Goal: Task Accomplishment & Management: Complete application form

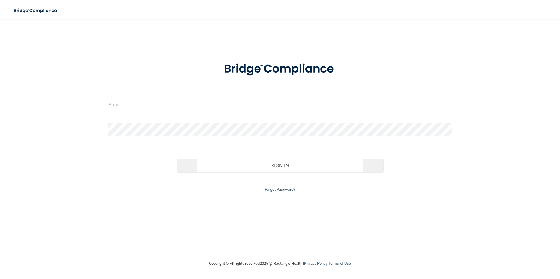
type input "[EMAIL_ADDRESS][DOMAIN_NAME]"
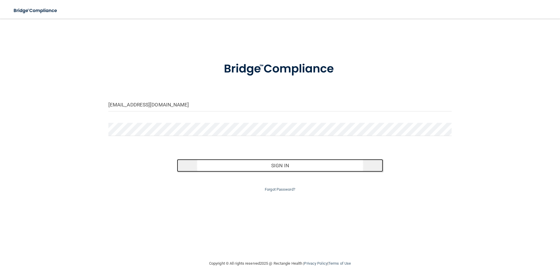
click at [254, 167] on button "Sign In" at bounding box center [280, 165] width 206 height 13
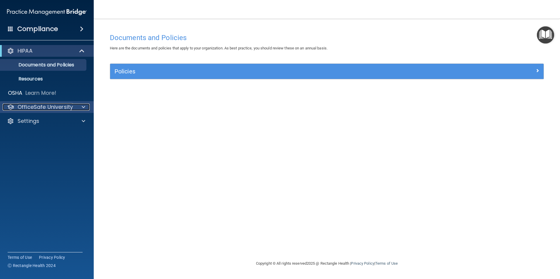
click at [87, 108] on div at bounding box center [82, 107] width 15 height 7
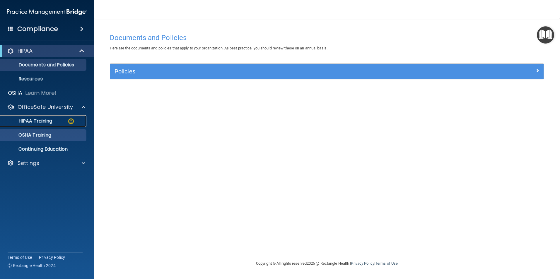
click at [59, 119] on div "HIPAA Training" at bounding box center [44, 121] width 80 height 6
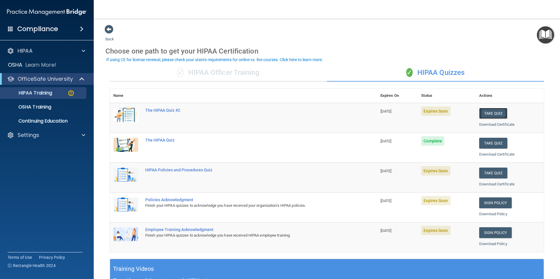
click at [492, 110] on button "Take Quiz" at bounding box center [493, 113] width 28 height 11
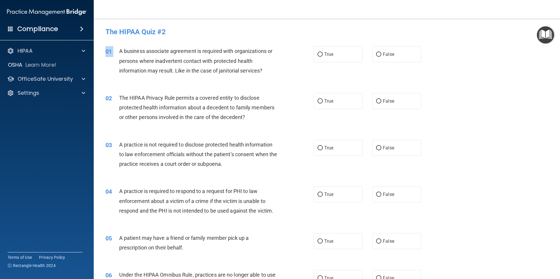
drag, startPoint x: 119, startPoint y: 47, endPoint x: 356, endPoint y: 68, distance: 237.7
click at [356, 68] on div "01 A business associate agreement is required with organizations or persons whe…" at bounding box center [327, 62] width 452 height 47
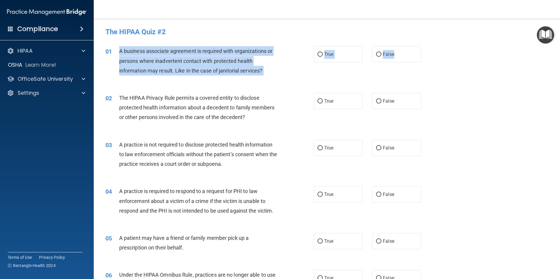
drag, startPoint x: 356, startPoint y: 68, endPoint x: 115, endPoint y: 53, distance: 241.7
click at [431, 46] on ng-form "01 A business associate agreement is required with organizations or persons whe…" at bounding box center [431, 46] width 0 height 0
drag, startPoint x: 115, startPoint y: 53, endPoint x: 126, endPoint y: 53, distance: 11.7
copy ng-form "A business associate agreement is required with organizations or persons where …"
click at [319, 55] on input "True" at bounding box center [319, 54] width 5 height 4
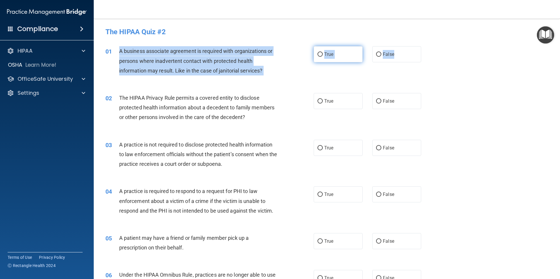
radio input "true"
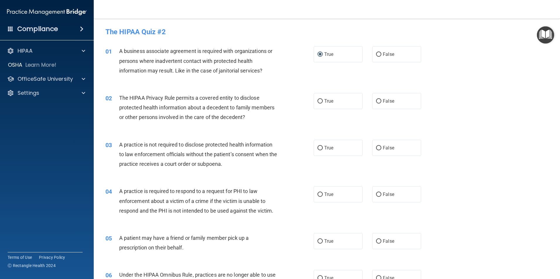
click at [341, 81] on div "01 A business associate agreement is required with organizations or persons whe…" at bounding box center [327, 62] width 452 height 47
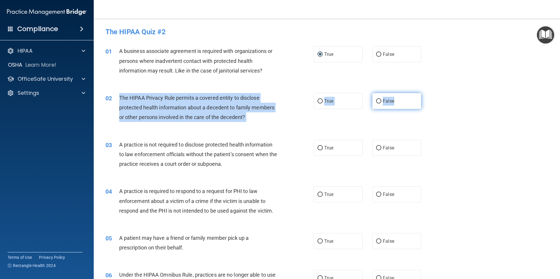
drag, startPoint x: 116, startPoint y: 94, endPoint x: 403, endPoint y: 103, distance: 287.4
click at [431, 93] on ng-form "02 The HIPAA Privacy Rule permits a covered entity to disclose protected health…" at bounding box center [431, 93] width 0 height 0
copy ng-form "The HIPAA Privacy Rule permits a covered entity to disclose protected health in…"
click at [318, 103] on input "True" at bounding box center [319, 101] width 5 height 4
radio input "true"
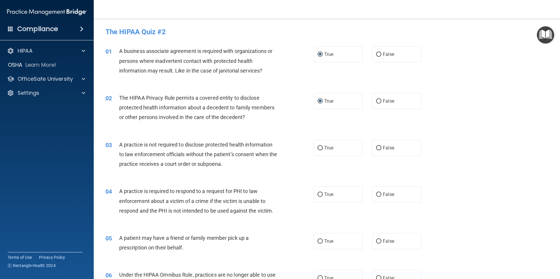
click at [179, 125] on div "02 The HIPAA Privacy Rule permits a covered entity to disclose protected health…" at bounding box center [327, 109] width 452 height 47
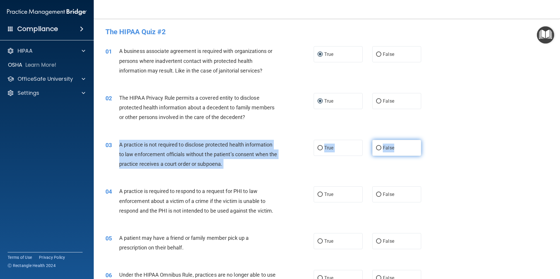
drag, startPoint x: 116, startPoint y: 141, endPoint x: 414, endPoint y: 153, distance: 298.3
click at [431, 140] on ng-form "03 A practice is not required to disclose protected health information to law e…" at bounding box center [431, 140] width 0 height 0
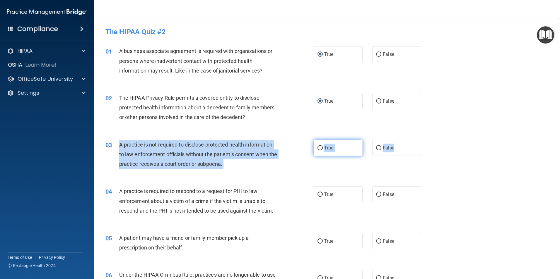
copy ng-form "A practice is not required to disclose protected health information to law enfo…"
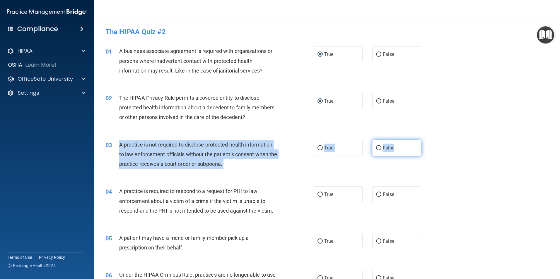
click at [377, 147] on input "False" at bounding box center [378, 148] width 5 height 4
radio input "true"
click at [257, 172] on div "03 A practice is not required to disclose protected health information to law e…" at bounding box center [210, 156] width 226 height 32
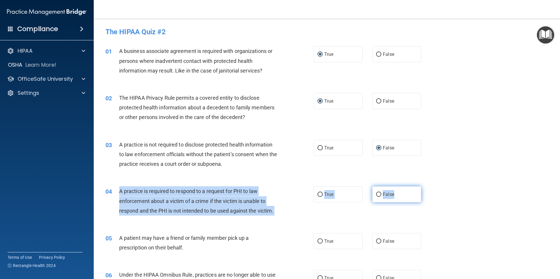
drag, startPoint x: 120, startPoint y: 191, endPoint x: 393, endPoint y: 197, distance: 272.7
click at [431, 187] on ng-form "04 A practice is required to respond to a request for PHI to law enforcement ab…" at bounding box center [431, 187] width 0 height 0
copy ng-form "A practice is required to respond to a request for PHI to law enforcement about…"
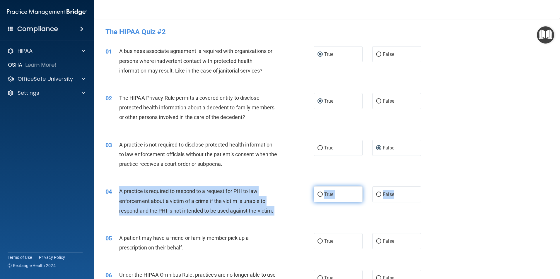
click at [319, 196] on input "True" at bounding box center [319, 195] width 5 height 4
radio input "true"
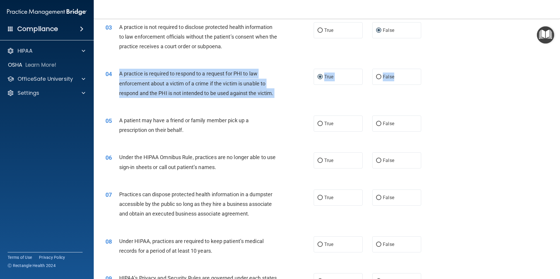
scroll to position [146, 0]
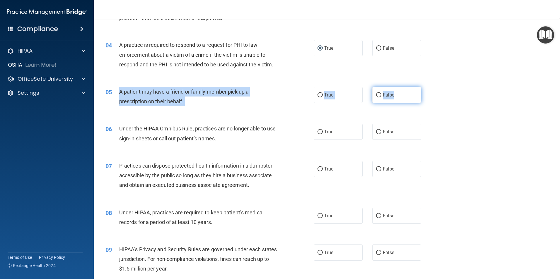
drag, startPoint x: 115, startPoint y: 91, endPoint x: 391, endPoint y: 98, distance: 275.9
click at [431, 87] on ng-form "05 A patient may have a friend or family member pick up a prescription on their…" at bounding box center [431, 87] width 0 height 0
copy ng-form "A patient may have a friend or family member pick up a prescription on their be…"
click at [318, 96] on input "True" at bounding box center [319, 95] width 5 height 4
radio input "true"
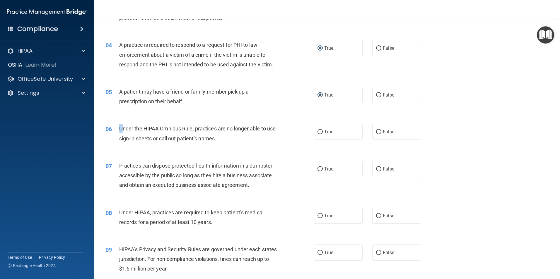
click at [122, 126] on span "Under the HIPAA Omnibus Rule, practices are no longer able to use sign-in sheet…" at bounding box center [197, 134] width 157 height 16
click at [133, 120] on div "06 Under the HIPAA Omnibus Rule, practices are no longer able to use sign-in sh…" at bounding box center [327, 135] width 452 height 37
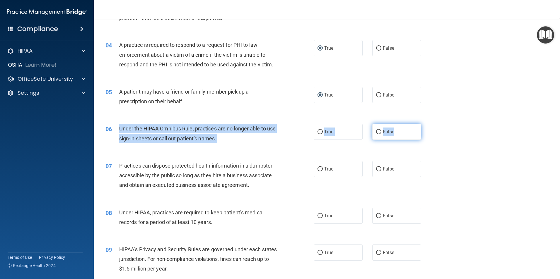
drag, startPoint x: 118, startPoint y: 126, endPoint x: 394, endPoint y: 130, distance: 276.1
click at [431, 124] on ng-form "06 Under the HIPAA Omnibus Rule, practices are no longer able to use sign-in sh…" at bounding box center [431, 124] width 0 height 0
drag, startPoint x: 394, startPoint y: 130, endPoint x: 374, endPoint y: 134, distance: 20.6
copy ng-form "Under the HIPAA Omnibus Rule, practices are no longer able to use sign-in sheet…"
click at [378, 168] on input "False" at bounding box center [378, 169] width 5 height 4
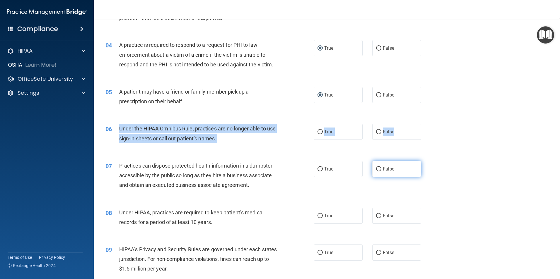
radio input "true"
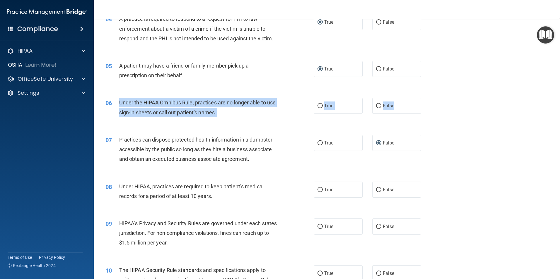
scroll to position [264, 0]
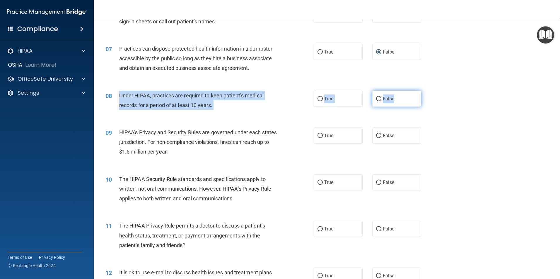
drag, startPoint x: 126, startPoint y: 99, endPoint x: 408, endPoint y: 105, distance: 282.0
click at [431, 91] on ng-form "08 Under HIPAA, practices are required to keep patient’s medical records for a …" at bounding box center [431, 91] width 0 height 0
drag, startPoint x: 408, startPoint y: 105, endPoint x: 394, endPoint y: 98, distance: 16.3
copy ng-form "Under HIPAA, practices are required to keep patient’s medical records for a per…"
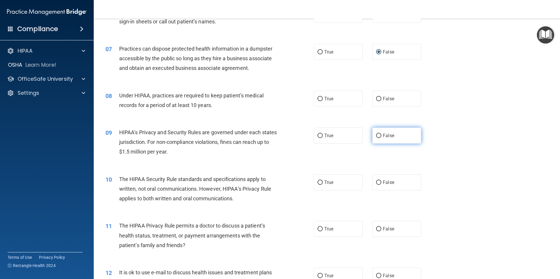
click at [379, 135] on label "False" at bounding box center [396, 136] width 49 height 16
click at [379, 135] on input "False" at bounding box center [378, 136] width 5 height 4
radio input "true"
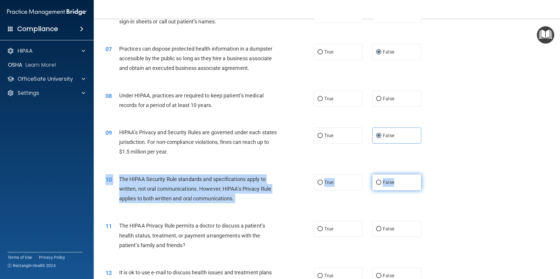
drag, startPoint x: 117, startPoint y: 174, endPoint x: 399, endPoint y: 188, distance: 283.2
click at [399, 188] on div "10 The HIPAA Security Rule standards and specifications apply to written, not o…" at bounding box center [327, 190] width 452 height 47
drag, startPoint x: 399, startPoint y: 188, endPoint x: 391, endPoint y: 187, distance: 8.9
copy ng-form "10 The HIPAA Security Rule standards and specifications apply to written, not o…"
click at [376, 181] on input "False" at bounding box center [378, 183] width 5 height 4
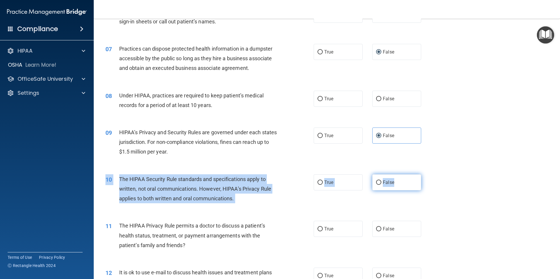
radio input "true"
click at [378, 100] on input "False" at bounding box center [378, 99] width 5 height 4
radio input "true"
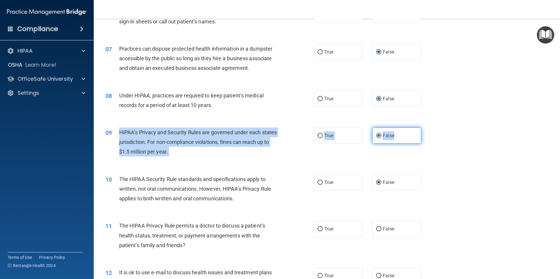
drag, startPoint x: 119, startPoint y: 131, endPoint x: 404, endPoint y: 135, distance: 285.2
click at [431, 128] on ng-form "09 HIPAA’s Privacy and Security Rules are governed under each states jurisdicti…" at bounding box center [431, 128] width 0 height 0
drag, startPoint x: 404, startPoint y: 135, endPoint x: 390, endPoint y: 138, distance: 13.9
copy ng-form "HIPAA’s Privacy and Security Rules are governed under each states jurisdiction.…"
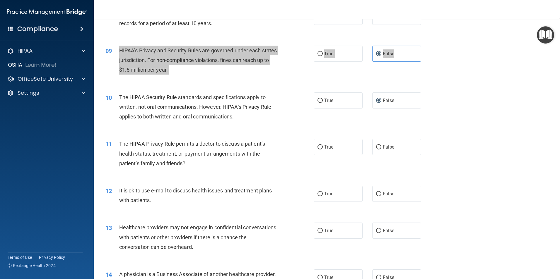
scroll to position [351, 0]
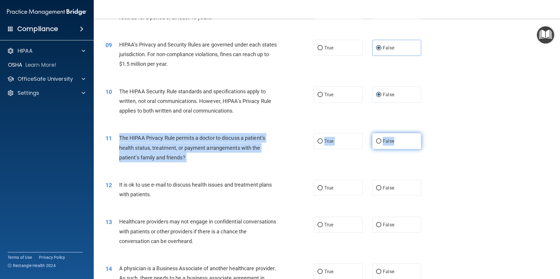
drag, startPoint x: 119, startPoint y: 138, endPoint x: 397, endPoint y: 146, distance: 277.7
click at [431, 133] on ng-form "11 The HIPAA Privacy Rule permits a doctor to discuss a patient’s health status…" at bounding box center [431, 133] width 0 height 0
drag, startPoint x: 397, startPoint y: 146, endPoint x: 381, endPoint y: 145, distance: 16.4
copy ng-form "The HIPAA Privacy Rule permits a doctor to discuss a patient’s health status, t…"
click at [318, 186] on input "True" at bounding box center [319, 188] width 5 height 4
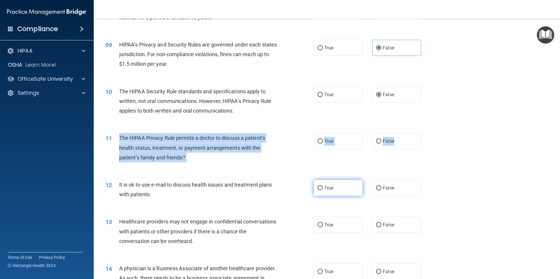
radio input "true"
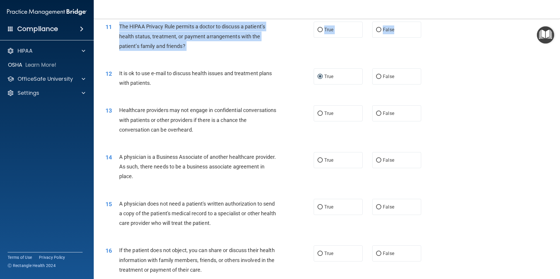
scroll to position [468, 0]
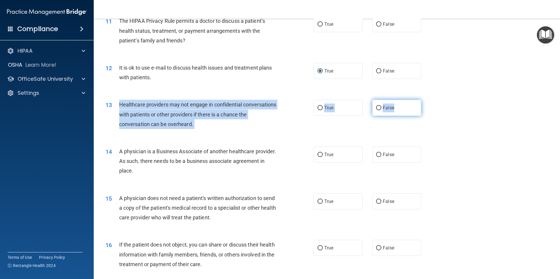
drag, startPoint x: 117, startPoint y: 101, endPoint x: 405, endPoint y: 111, distance: 288.6
click at [431, 100] on ng-form "13 Healthcare providers may not engage in confidential conversations with patie…" at bounding box center [431, 100] width 0 height 0
drag, startPoint x: 405, startPoint y: 111, endPoint x: 364, endPoint y: 116, distance: 41.6
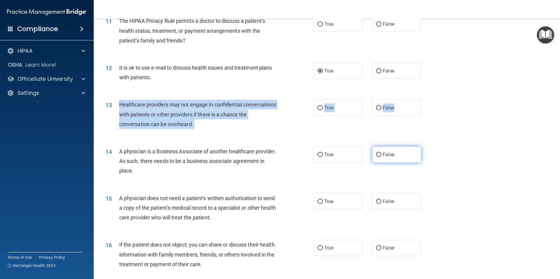
click at [377, 155] on input "False" at bounding box center [378, 155] width 5 height 4
radio input "true"
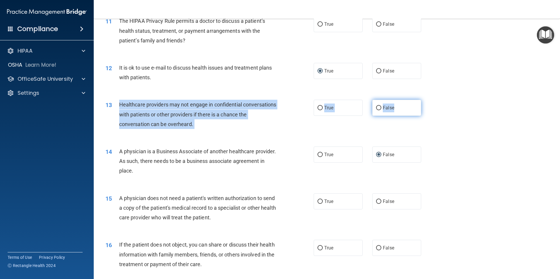
click at [378, 106] on input "False" at bounding box center [378, 108] width 5 height 4
radio input "true"
click at [253, 131] on div "13 Healthcare providers may not engage in confidential conversations with patie…" at bounding box center [210, 116] width 226 height 32
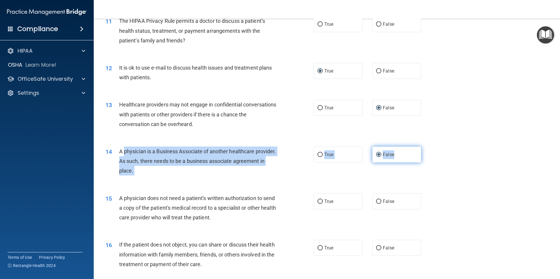
drag, startPoint x: 121, startPoint y: 150, endPoint x: 395, endPoint y: 156, distance: 273.8
click at [431, 147] on ng-form "14 A physician is a Business Associate of another healthcare provider. As such,…" at bounding box center [431, 147] width 0 height 0
drag, startPoint x: 395, startPoint y: 156, endPoint x: 390, endPoint y: 155, distance: 4.5
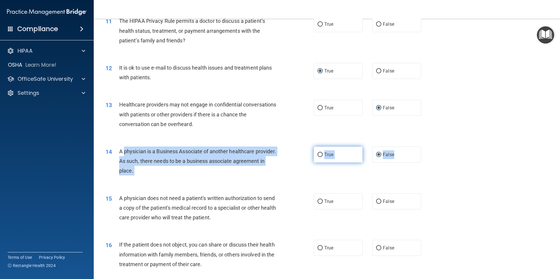
click at [318, 155] on input "True" at bounding box center [319, 155] width 5 height 4
radio input "true"
radio input "false"
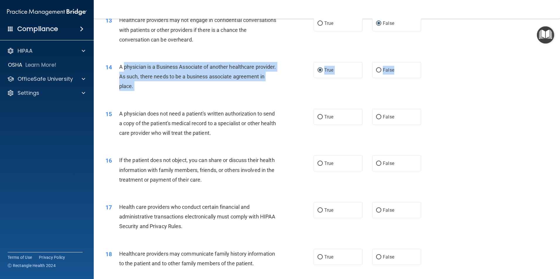
scroll to position [556, 0]
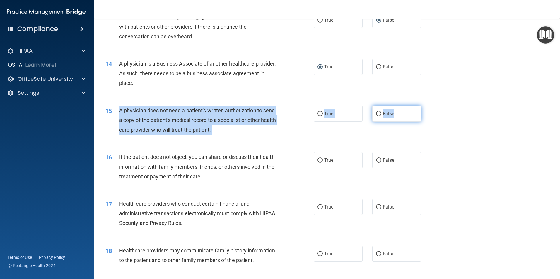
drag, startPoint x: 135, startPoint y: 111, endPoint x: 407, endPoint y: 119, distance: 272.1
click at [431, 106] on ng-form "15 A physician does not need a patient's written authorization to send a copy o…" at bounding box center [431, 106] width 0 height 0
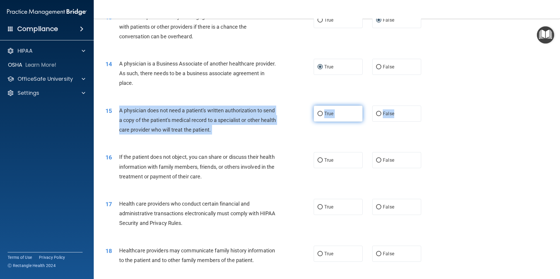
click at [318, 115] on input "True" at bounding box center [319, 114] width 5 height 4
radio input "true"
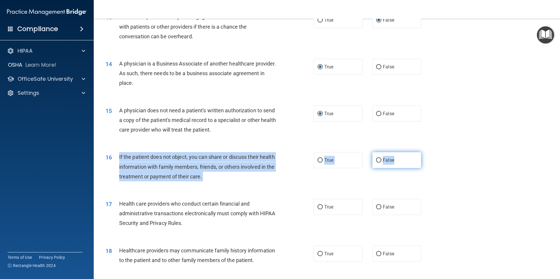
drag, startPoint x: 119, startPoint y: 155, endPoint x: 394, endPoint y: 162, distance: 275.6
click at [431, 152] on ng-form "16 If the patient does not object, you can share or discuss their health inform…" at bounding box center [431, 152] width 0 height 0
drag, startPoint x: 394, startPoint y: 162, endPoint x: 387, endPoint y: 162, distance: 7.0
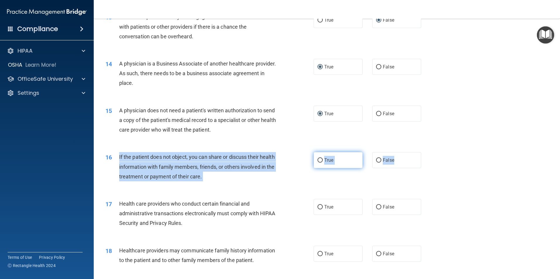
click at [318, 159] on input "True" at bounding box center [319, 160] width 5 height 4
radio input "true"
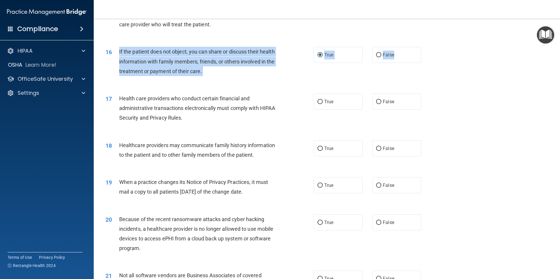
scroll to position [673, 0]
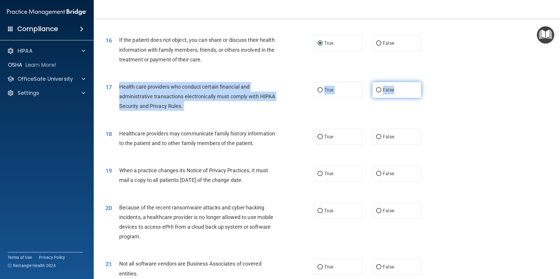
drag, startPoint x: 116, startPoint y: 89, endPoint x: 397, endPoint y: 95, distance: 280.9
click at [431, 82] on ng-form "17 Health care providers who conduct certain financial and administrative trans…" at bounding box center [431, 82] width 0 height 0
drag, startPoint x: 397, startPoint y: 95, endPoint x: 388, endPoint y: 94, distance: 8.6
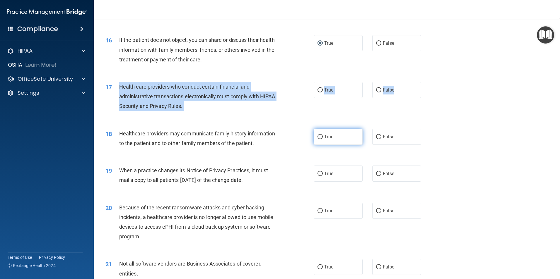
click at [317, 135] on input "True" at bounding box center [319, 137] width 5 height 4
radio input "true"
click at [317, 175] on input "True" at bounding box center [319, 174] width 5 height 4
radio input "true"
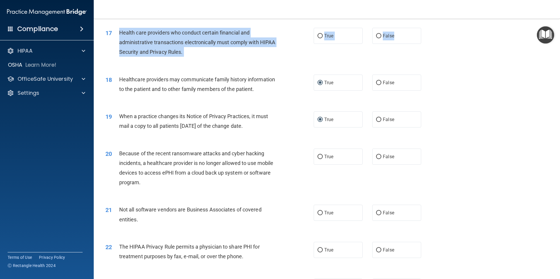
scroll to position [732, 0]
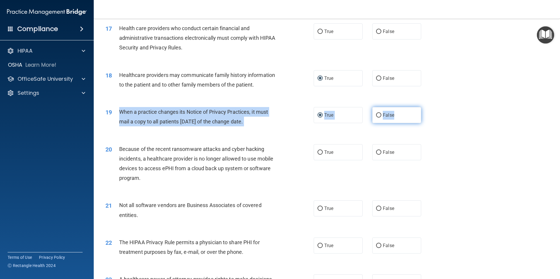
drag, startPoint x: 120, startPoint y: 110, endPoint x: 410, endPoint y: 119, distance: 290.0
click at [431, 107] on ng-form "19 When a practice changes its Notice of Privacy Practices, it must mail a copy…" at bounding box center [431, 107] width 0 height 0
drag, startPoint x: 410, startPoint y: 119, endPoint x: 399, endPoint y: 121, distance: 11.3
click at [376, 114] on input "False" at bounding box center [378, 115] width 5 height 4
radio input "true"
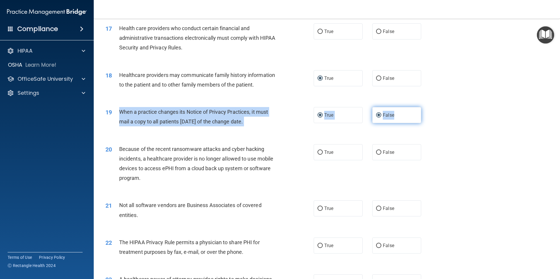
radio input "false"
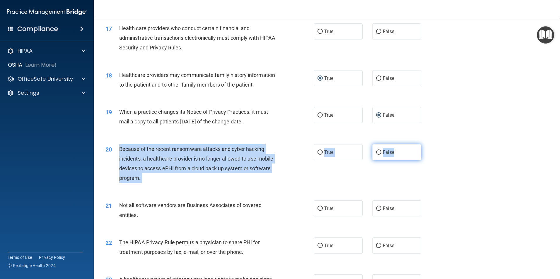
drag, startPoint x: 116, startPoint y: 146, endPoint x: 399, endPoint y: 153, distance: 283.5
click at [431, 144] on ng-form "20 Because of the recent ransomware attacks and cyber hacking incidents, a heal…" at bounding box center [431, 144] width 0 height 0
drag, startPoint x: 399, startPoint y: 153, endPoint x: 386, endPoint y: 153, distance: 12.6
click at [376, 152] on input "False" at bounding box center [378, 153] width 5 height 4
radio input "true"
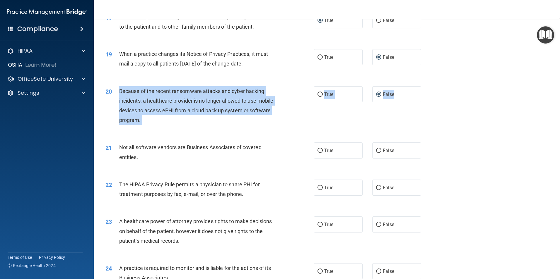
scroll to position [791, 0]
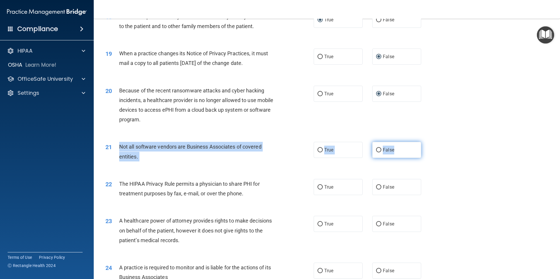
drag, startPoint x: 117, startPoint y: 146, endPoint x: 408, endPoint y: 147, distance: 290.8
click at [431, 142] on ng-form "21 Not all software vendors are Business Associates of covered entities. True F…" at bounding box center [431, 142] width 0 height 0
drag, startPoint x: 408, startPoint y: 147, endPoint x: 383, endPoint y: 149, distance: 25.3
click at [318, 150] on input "True" at bounding box center [319, 150] width 5 height 4
radio input "true"
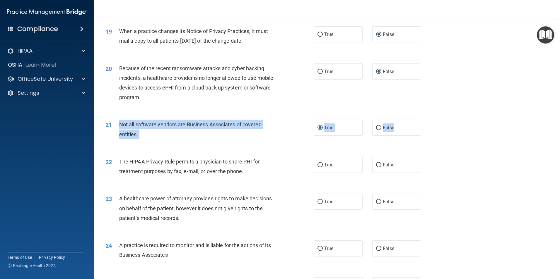
scroll to position [878, 0]
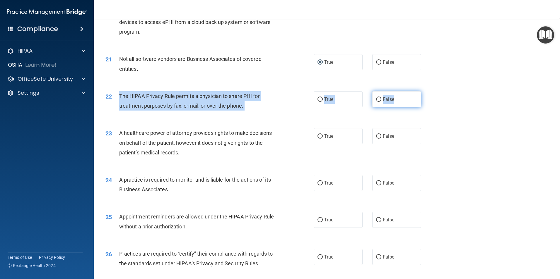
drag, startPoint x: 113, startPoint y: 94, endPoint x: 400, endPoint y: 98, distance: 287.0
click at [431, 91] on ng-form "22 The HIPAA Privacy Rule permits a physician to share PHI for treatment purpos…" at bounding box center [431, 91] width 0 height 0
drag, startPoint x: 400, startPoint y: 98, endPoint x: 395, endPoint y: 100, distance: 5.5
click at [320, 101] on input "True" at bounding box center [319, 100] width 5 height 4
radio input "true"
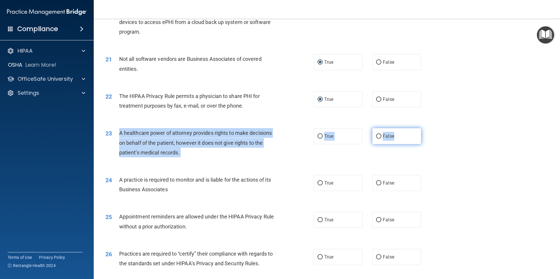
drag, startPoint x: 117, startPoint y: 131, endPoint x: 401, endPoint y: 138, distance: 284.1
click at [431, 128] on ng-form "23 A healthcare power of attorney provides rights to make decisions on behalf o…" at bounding box center [431, 128] width 0 height 0
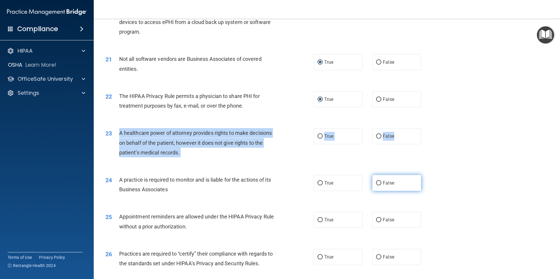
click at [376, 183] on input "False" at bounding box center [378, 183] width 5 height 4
radio input "true"
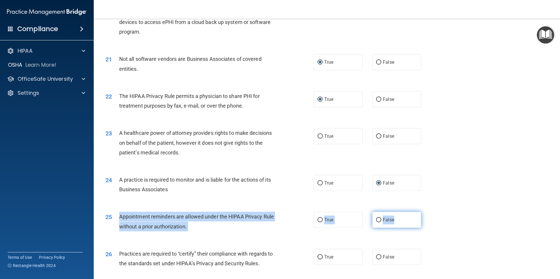
drag, startPoint x: 118, startPoint y: 217, endPoint x: 396, endPoint y: 216, distance: 278.5
click at [431, 212] on ng-form "25 Appointment reminders are allowed under the HIPAA Privacy Rule without a pri…" at bounding box center [431, 212] width 0 height 0
drag, startPoint x: 396, startPoint y: 216, endPoint x: 382, endPoint y: 220, distance: 14.9
click at [318, 220] on input "True" at bounding box center [319, 220] width 5 height 4
radio input "true"
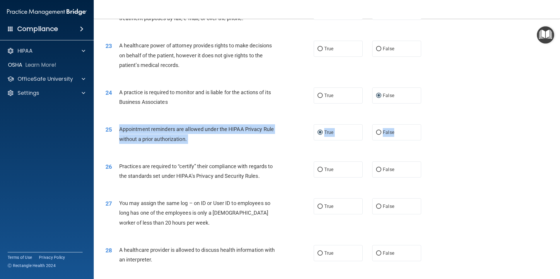
scroll to position [966, 0]
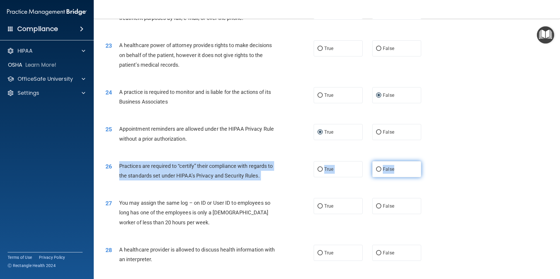
drag, startPoint x: 115, startPoint y: 164, endPoint x: 400, endPoint y: 170, distance: 284.4
click at [431, 161] on ng-form "26 Practices are required to “certify” their compliance with regards to the sta…" at bounding box center [431, 161] width 0 height 0
click at [377, 169] on input "False" at bounding box center [378, 169] width 5 height 4
radio input "true"
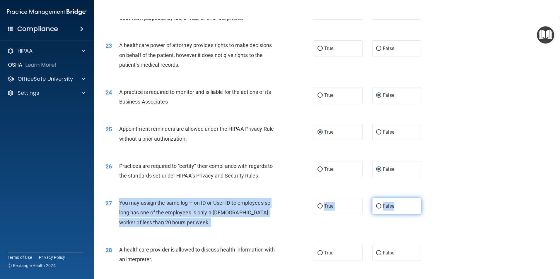
drag, startPoint x: 118, startPoint y: 203, endPoint x: 409, endPoint y: 205, distance: 290.5
click at [431, 198] on ng-form "27 You may assign the same log – on ID or User ID to employees so long has one …" at bounding box center [431, 198] width 0 height 0
drag, startPoint x: 409, startPoint y: 205, endPoint x: 377, endPoint y: 209, distance: 32.5
click at [376, 205] on input "False" at bounding box center [378, 206] width 5 height 4
radio input "true"
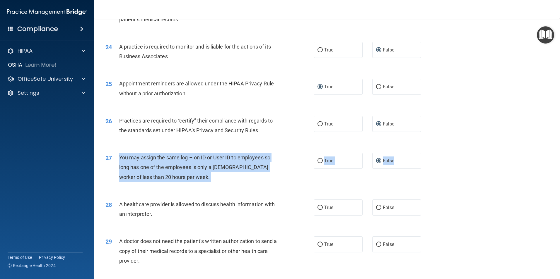
scroll to position [1083, 0]
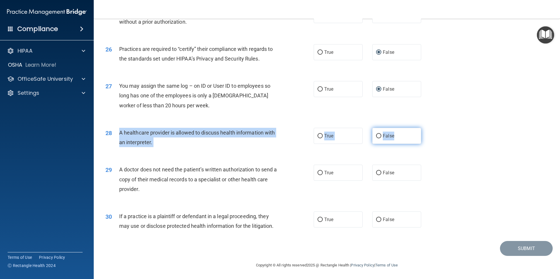
drag, startPoint x: 114, startPoint y: 128, endPoint x: 400, endPoint y: 136, distance: 286.5
click at [431, 128] on ng-form "28 A healthcare provider is allowed to discuss health information with an inter…" at bounding box center [431, 128] width 0 height 0
drag, startPoint x: 400, startPoint y: 136, endPoint x: 381, endPoint y: 139, distance: 19.5
click at [317, 137] on input "True" at bounding box center [319, 136] width 5 height 4
radio input "true"
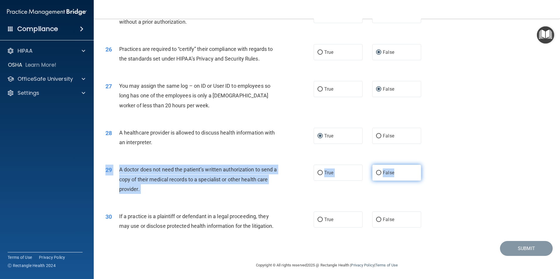
drag, startPoint x: 121, startPoint y: 163, endPoint x: 394, endPoint y: 172, distance: 273.6
click at [394, 172] on div "29 A doctor does not need the patient’s written authorization to send a copy of…" at bounding box center [327, 181] width 452 height 47
drag, startPoint x: 394, startPoint y: 172, endPoint x: 380, endPoint y: 174, distance: 14.2
click at [319, 172] on input "True" at bounding box center [319, 173] width 5 height 4
radio input "true"
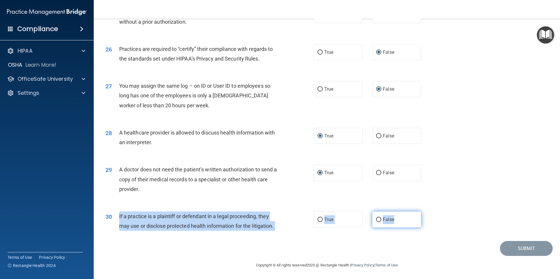
drag, startPoint x: 114, startPoint y: 214, endPoint x: 391, endPoint y: 219, distance: 276.7
click at [431, 212] on ng-form "30 If a practice is a plaintiff or defendant in a legal proceeding, they may us…" at bounding box center [431, 212] width 0 height 0
drag, startPoint x: 391, startPoint y: 219, endPoint x: 379, endPoint y: 220, distance: 11.7
click at [317, 219] on input "True" at bounding box center [319, 220] width 5 height 4
radio input "true"
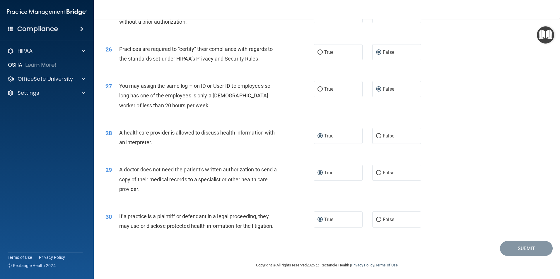
click at [458, 162] on div "29 A doctor does not need the patient’s written authorization to send a copy of…" at bounding box center [327, 181] width 452 height 47
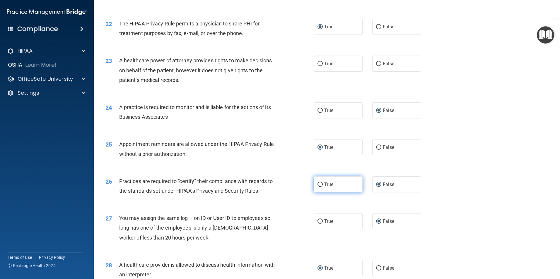
scroll to position [937, 0]
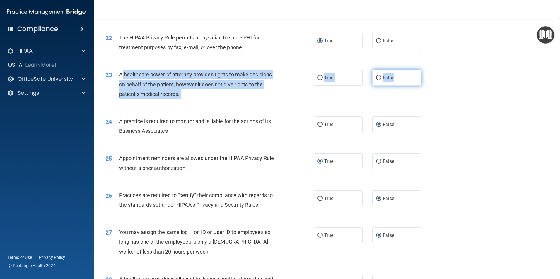
drag, startPoint x: 121, startPoint y: 72, endPoint x: 402, endPoint y: 78, distance: 280.9
click at [431, 70] on ng-form "23 A healthcare power of attorney provides rights to make decisions on behalf o…" at bounding box center [431, 70] width 0 height 0
drag, startPoint x: 402, startPoint y: 78, endPoint x: 381, endPoint y: 78, distance: 20.8
click at [376, 78] on input "False" at bounding box center [378, 78] width 5 height 4
radio input "true"
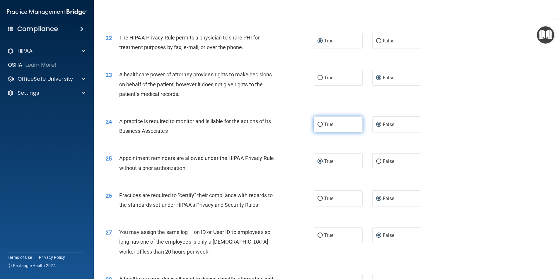
click at [321, 125] on label "True" at bounding box center [338, 125] width 49 height 16
click at [321, 125] on input "True" at bounding box center [319, 125] width 5 height 4
radio input "true"
radio input "false"
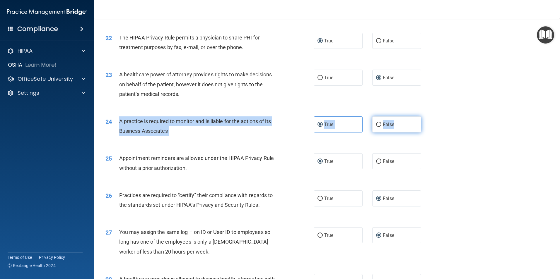
drag, startPoint x: 118, startPoint y: 122, endPoint x: 397, endPoint y: 121, distance: 279.3
click at [431, 117] on ng-form "24 A practice is required to monitor and is liable for the actions of its Busin…" at bounding box center [431, 117] width 0 height 0
drag, startPoint x: 397, startPoint y: 121, endPoint x: 379, endPoint y: 126, distance: 19.0
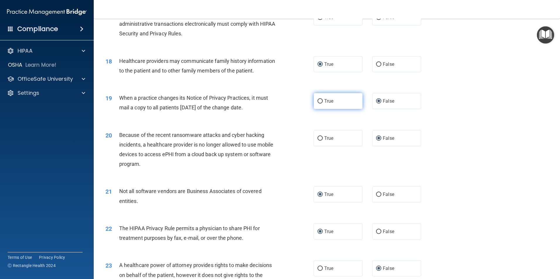
scroll to position [703, 0]
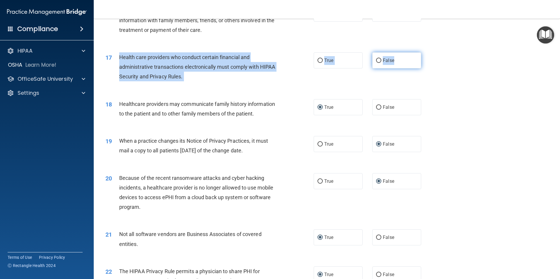
drag, startPoint x: 116, startPoint y: 52, endPoint x: 393, endPoint y: 59, distance: 276.8
click at [431, 52] on ng-form "17 Health care providers who conduct certain financial and administrative trans…" at bounding box center [431, 52] width 0 height 0
drag, startPoint x: 393, startPoint y: 59, endPoint x: 385, endPoint y: 62, distance: 7.7
click at [319, 60] on input "True" at bounding box center [319, 61] width 5 height 4
radio input "true"
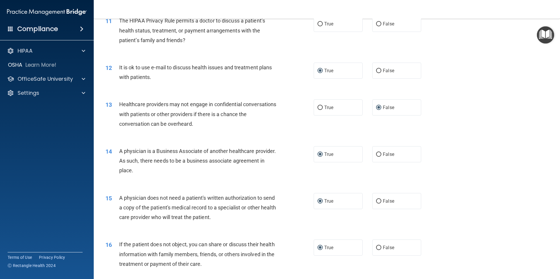
scroll to position [439, 0]
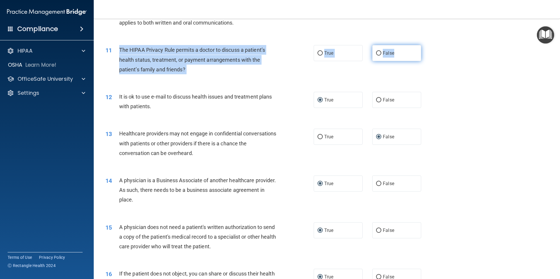
drag, startPoint x: 118, startPoint y: 50, endPoint x: 408, endPoint y: 59, distance: 290.3
click at [431, 45] on ng-form "11 The HIPAA Privacy Rule permits a doctor to discuss a patient’s health status…" at bounding box center [431, 45] width 0 height 0
drag, startPoint x: 408, startPoint y: 59, endPoint x: 390, endPoint y: 53, distance: 19.8
click at [319, 54] on input "True" at bounding box center [319, 53] width 5 height 4
radio input "true"
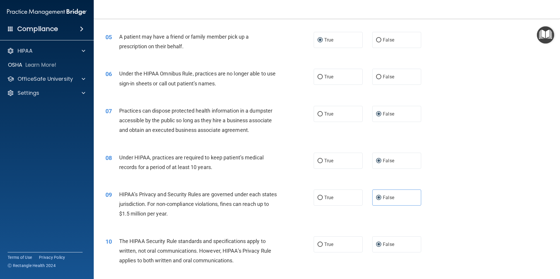
scroll to position [176, 0]
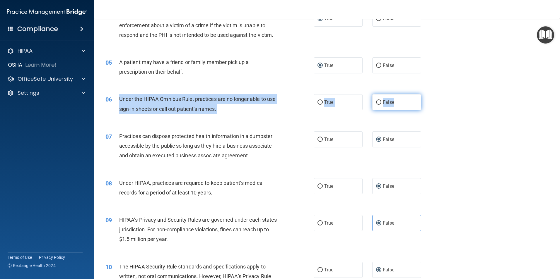
drag, startPoint x: 118, startPoint y: 98, endPoint x: 400, endPoint y: 101, distance: 281.4
click at [431, 94] on ng-form "06 Under the HIPAA Omnibus Rule, practices are no longer able to use sign-in sh…" at bounding box center [431, 94] width 0 height 0
drag, startPoint x: 400, startPoint y: 101, endPoint x: 392, endPoint y: 104, distance: 8.5
click at [376, 103] on input "False" at bounding box center [378, 102] width 5 height 4
radio input "true"
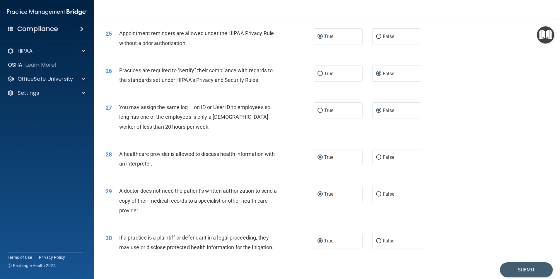
scroll to position [1084, 0]
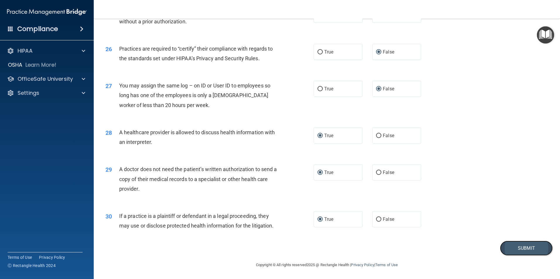
click at [506, 244] on button "Submit" at bounding box center [526, 248] width 53 height 15
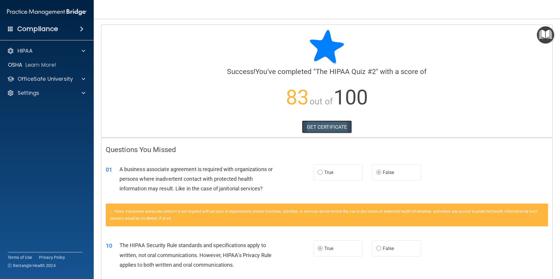
click at [337, 124] on link "GET CERTIFICATE" at bounding box center [327, 127] width 50 height 13
click at [86, 80] on div at bounding box center [82, 79] width 15 height 7
click at [64, 93] on div "HIPAA Training" at bounding box center [44, 93] width 80 height 6
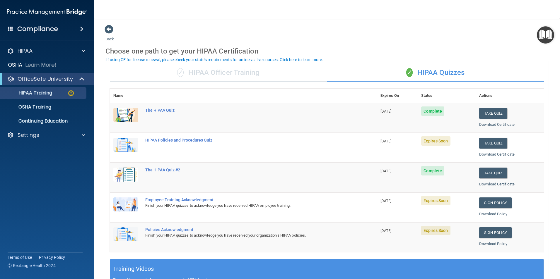
click at [431, 175] on span "Complete" at bounding box center [432, 170] width 23 height 9
click at [486, 172] on button "Take Quiz" at bounding box center [493, 173] width 28 height 11
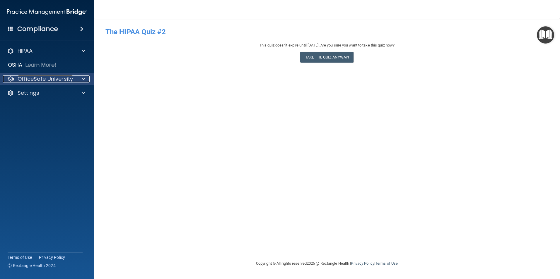
click at [85, 79] on span at bounding box center [84, 79] width 4 height 7
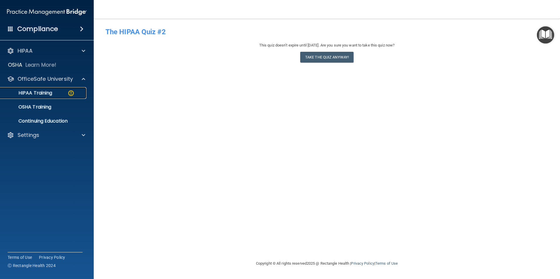
click at [73, 95] on img at bounding box center [70, 93] width 7 height 7
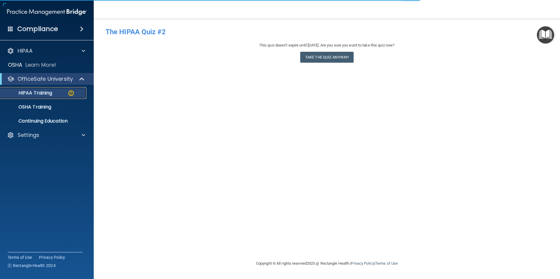
click at [56, 91] on div "HIPAA Training" at bounding box center [44, 93] width 80 height 6
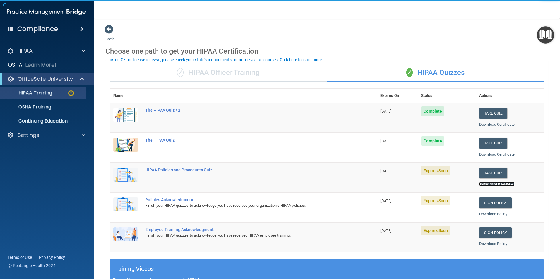
click at [496, 185] on link "Download Certificate" at bounding box center [496, 184] width 35 height 4
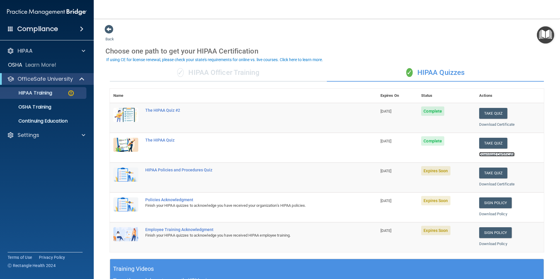
click at [485, 154] on link "Download Certificate" at bounding box center [496, 154] width 35 height 4
click at [497, 173] on button "Take Quiz" at bounding box center [493, 173] width 28 height 11
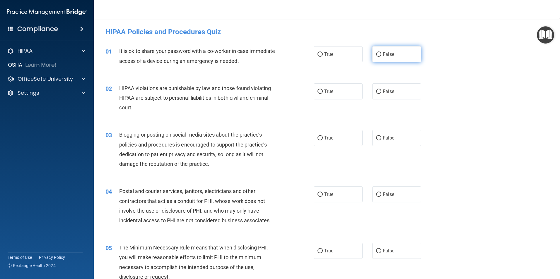
click at [377, 54] on input "False" at bounding box center [378, 54] width 5 height 4
radio input "true"
click at [319, 93] on input "True" at bounding box center [319, 92] width 5 height 4
radio input "true"
click at [376, 139] on input "False" at bounding box center [378, 138] width 5 height 4
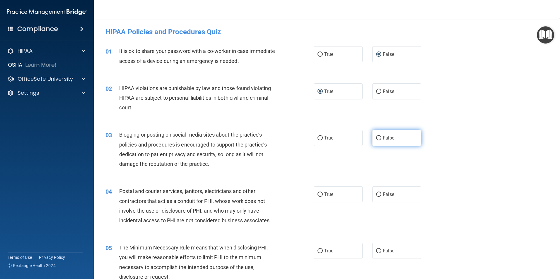
radio input "true"
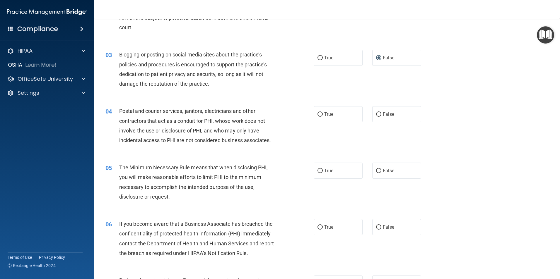
scroll to position [88, 0]
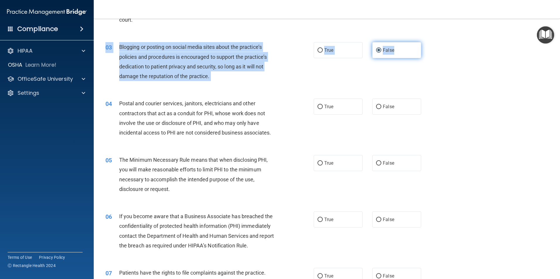
drag, startPoint x: 119, startPoint y: 42, endPoint x: 398, endPoint y: 56, distance: 279.7
click at [398, 56] on div "03 Blogging or posting on social media sites about the practice’s policies and …" at bounding box center [327, 63] width 452 height 57
drag, startPoint x: 398, startPoint y: 56, endPoint x: 389, endPoint y: 56, distance: 8.8
click at [309, 84] on div "03 Blogging or posting on social media sites about the practice’s policies and …" at bounding box center [210, 63] width 226 height 42
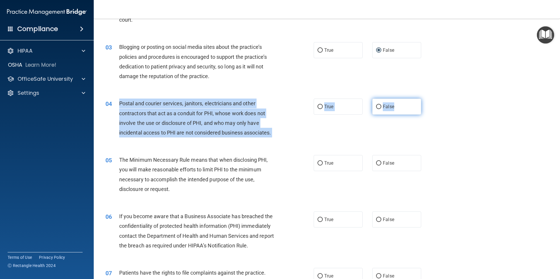
drag, startPoint x: 115, startPoint y: 99, endPoint x: 404, endPoint y: 112, distance: 289.0
click at [431, 99] on ng-form "04 Postal and courier services, janitors, electricians and other contractors th…" at bounding box center [431, 99] width 0 height 0
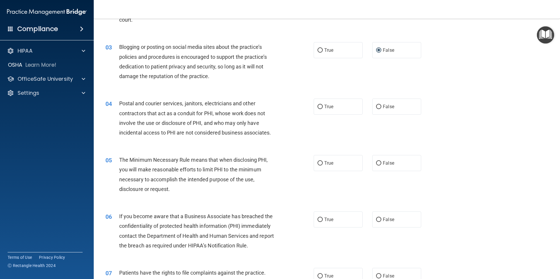
drag, startPoint x: 404, startPoint y: 112, endPoint x: 385, endPoint y: 119, distance: 20.2
drag, startPoint x: 385, startPoint y: 119, endPoint x: 355, endPoint y: 124, distance: 30.3
click at [355, 124] on div "04 Postal and courier services, janitors, electricians and other contractors th…" at bounding box center [327, 119] width 452 height 57
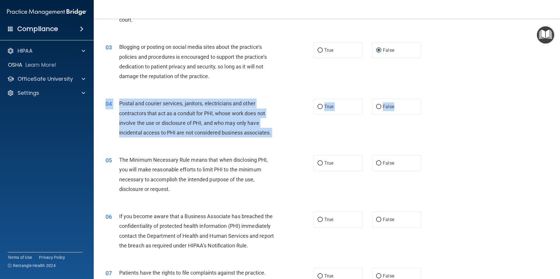
drag, startPoint x: 394, startPoint y: 105, endPoint x: 162, endPoint y: 95, distance: 232.7
click at [162, 95] on div "04 Postal and courier services, janitors, electricians and other contractors th…" at bounding box center [327, 119] width 452 height 57
drag, startPoint x: 162, startPoint y: 95, endPoint x: 153, endPoint y: 106, distance: 14.1
click at [319, 108] on input "True" at bounding box center [319, 107] width 5 height 4
radio input "true"
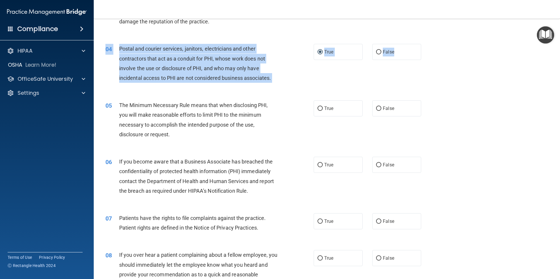
scroll to position [146, 0]
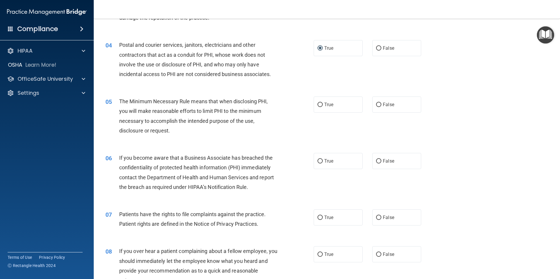
click at [463, 98] on div "05 The Minimum Necessary Rule means that when disclosing PHI, you will make rea…" at bounding box center [327, 117] width 452 height 57
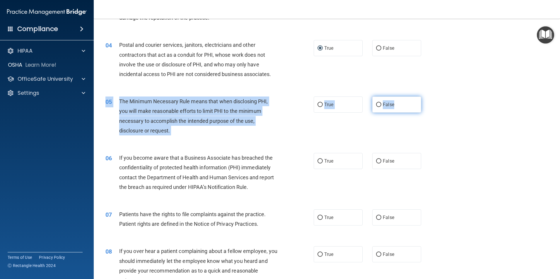
drag, startPoint x: 107, startPoint y: 98, endPoint x: 397, endPoint y: 113, distance: 290.6
click at [397, 113] on div "05 The Minimum Necessary Rule means that when disclosing PHI, you will make rea…" at bounding box center [327, 117] width 452 height 57
drag, startPoint x: 397, startPoint y: 113, endPoint x: 382, endPoint y: 102, distance: 18.6
click at [318, 104] on input "True" at bounding box center [319, 105] width 5 height 4
radio input "true"
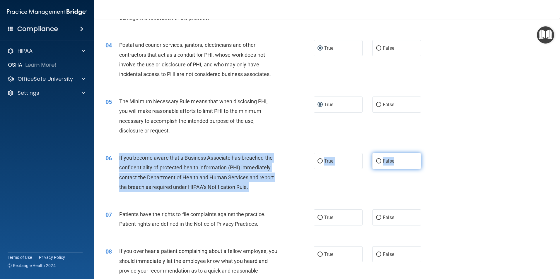
drag, startPoint x: 121, startPoint y: 160, endPoint x: 401, endPoint y: 164, distance: 280.5
click at [431, 153] on ng-form "06 If you become aware that a Business Associate has breached the confidentiali…" at bounding box center [431, 153] width 0 height 0
drag, startPoint x: 401, startPoint y: 164, endPoint x: 394, endPoint y: 165, distance: 7.4
click at [379, 161] on label "False" at bounding box center [396, 161] width 49 height 16
click at [379, 161] on input "False" at bounding box center [378, 161] width 5 height 4
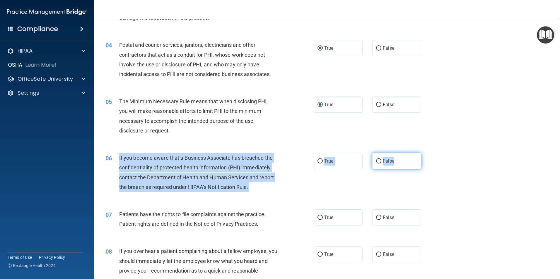
radio input "true"
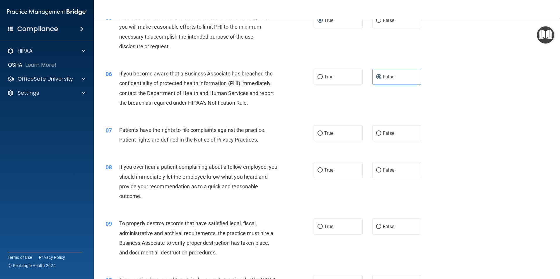
scroll to position [234, 0]
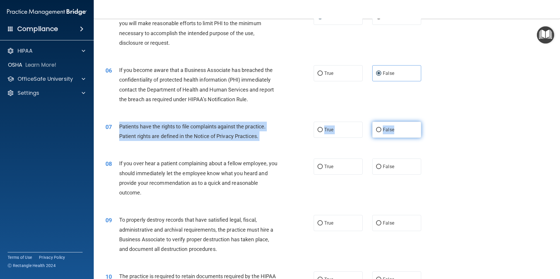
drag, startPoint x: 112, startPoint y: 127, endPoint x: 400, endPoint y: 134, distance: 287.9
click at [431, 122] on ng-form "07 Patients have the rights to file complaints against the practice. Patient ri…" at bounding box center [431, 122] width 0 height 0
drag, startPoint x: 400, startPoint y: 134, endPoint x: 385, endPoint y: 128, distance: 16.3
click at [319, 129] on input "True" at bounding box center [319, 130] width 5 height 4
radio input "true"
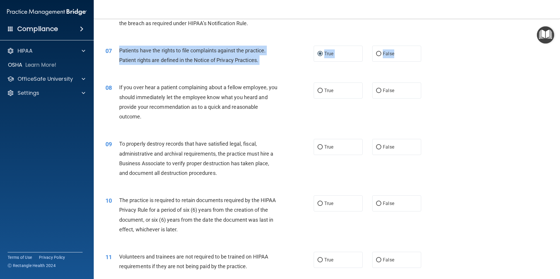
scroll to position [322, 0]
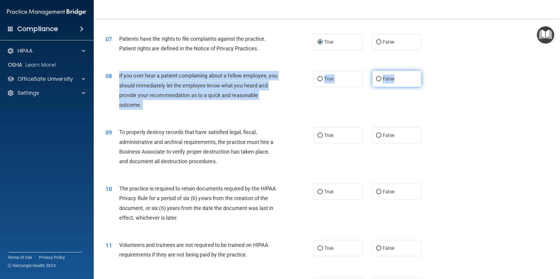
drag, startPoint x: 119, startPoint y: 73, endPoint x: 397, endPoint y: 81, distance: 277.4
click at [431, 71] on ng-form "08 If you over hear a patient complaining about a fellow employee, you should i…" at bounding box center [431, 71] width 0 height 0
drag, startPoint x: 397, startPoint y: 81, endPoint x: 384, endPoint y: 79, distance: 12.7
click at [377, 78] on input "False" at bounding box center [378, 79] width 5 height 4
radio input "true"
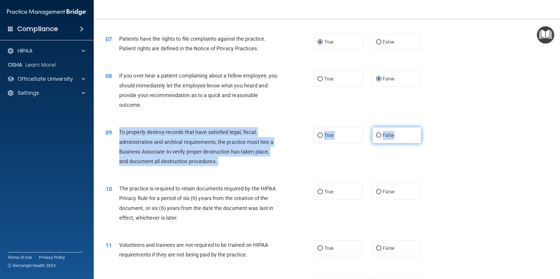
drag, startPoint x: 117, startPoint y: 130, endPoint x: 398, endPoint y: 143, distance: 281.1
click at [431, 127] on ng-form "09 To properly destroy records that have satisfied legal, fiscal, administrativ…" at bounding box center [431, 127] width 0 height 0
drag, startPoint x: 398, startPoint y: 143, endPoint x: 382, endPoint y: 135, distance: 17.8
click at [377, 136] on input "False" at bounding box center [378, 136] width 5 height 4
radio input "true"
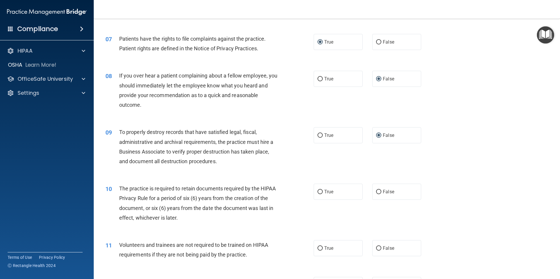
click at [254, 174] on div "09 To properly destroy records that have satisfied legal, fiscal, administrativ…" at bounding box center [327, 148] width 452 height 57
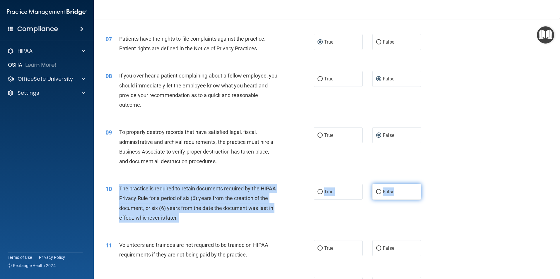
drag, startPoint x: 121, startPoint y: 199, endPoint x: 399, endPoint y: 196, distance: 278.5
click at [431, 184] on ng-form "10 The practice is required to retain documents required by the HIPAA Privacy R…" at bounding box center [431, 184] width 0 height 0
click at [317, 190] on input "True" at bounding box center [319, 192] width 5 height 4
radio input "true"
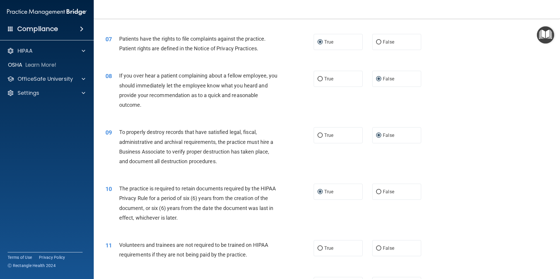
click at [271, 179] on div "10 The practice is required to retain documents required by the HIPAA Privacy R…" at bounding box center [327, 205] width 452 height 57
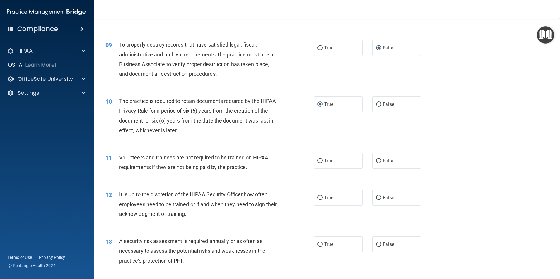
scroll to position [410, 0]
click at [376, 161] on input "False" at bounding box center [378, 161] width 5 height 4
radio input "true"
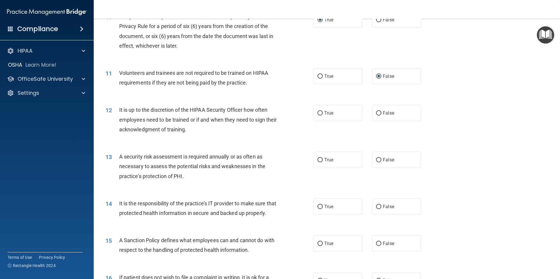
scroll to position [498, 0]
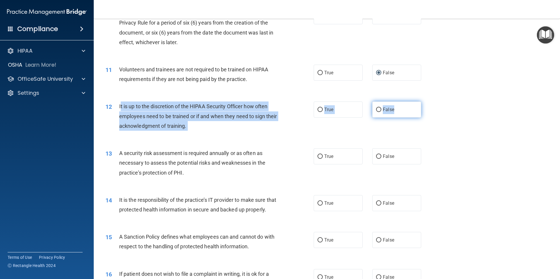
drag, startPoint x: 120, startPoint y: 107, endPoint x: 394, endPoint y: 108, distance: 274.4
click at [431, 102] on ng-form "12 It is up to the discretion of the HIPAA Security Officer how often employees…" at bounding box center [431, 102] width 0 height 0
drag, startPoint x: 394, startPoint y: 108, endPoint x: 382, endPoint y: 110, distance: 12.7
click at [376, 158] on input "False" at bounding box center [378, 157] width 5 height 4
radio input "true"
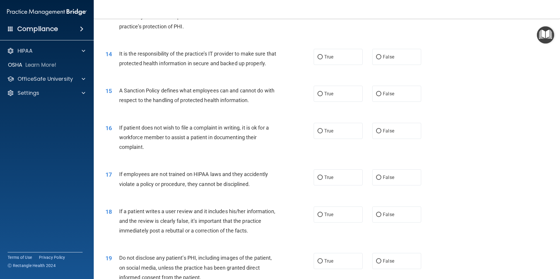
scroll to position [615, 0]
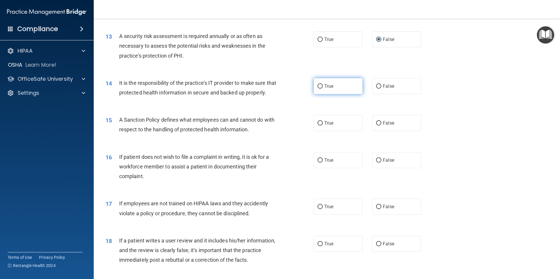
click at [320, 89] on label "True" at bounding box center [338, 86] width 49 height 16
click at [320, 89] on input "True" at bounding box center [319, 86] width 5 height 4
radio input "true"
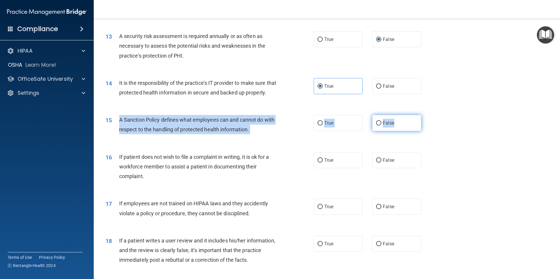
drag, startPoint x: 117, startPoint y: 129, endPoint x: 412, endPoint y: 138, distance: 294.4
click at [431, 115] on ng-form "15 A Sanction Policy defines what employees can and cannot do with respect to t…" at bounding box center [431, 115] width 0 height 0
drag, startPoint x: 412, startPoint y: 138, endPoint x: 385, endPoint y: 136, distance: 26.7
click at [379, 131] on label "False" at bounding box center [396, 123] width 49 height 16
click at [379, 126] on input "False" at bounding box center [378, 123] width 5 height 4
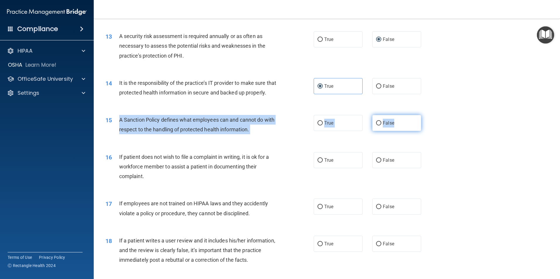
radio input "true"
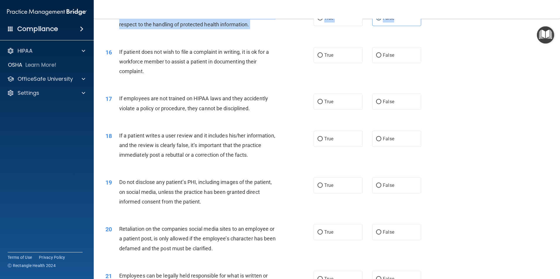
scroll to position [732, 0]
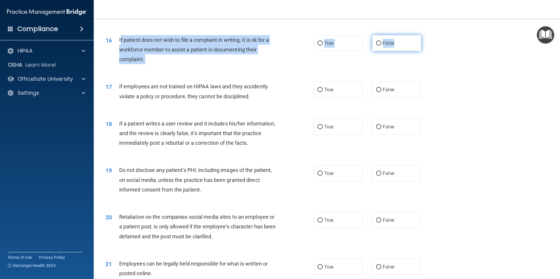
drag, startPoint x: 121, startPoint y: 46, endPoint x: 395, endPoint y: 53, distance: 273.9
click at [431, 35] on ng-form "16 If patient does not wish to file a complaint in writing, it is ok for a work…" at bounding box center [431, 35] width 0 height 0
drag, startPoint x: 395, startPoint y: 53, endPoint x: 386, endPoint y: 52, distance: 8.9
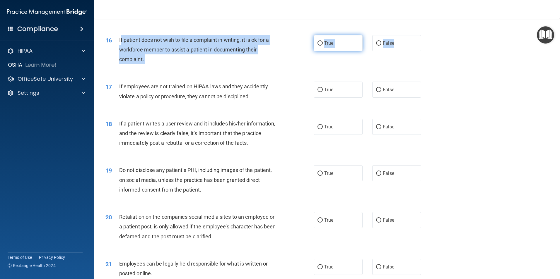
click at [317, 46] on input "True" at bounding box center [319, 43] width 5 height 4
radio input "true"
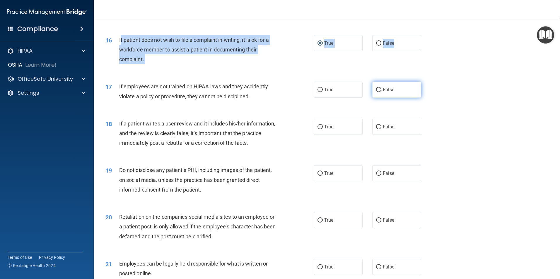
click at [376, 92] on input "False" at bounding box center [378, 90] width 5 height 4
radio input "true"
click at [320, 129] on input "True" at bounding box center [319, 127] width 5 height 4
radio input "true"
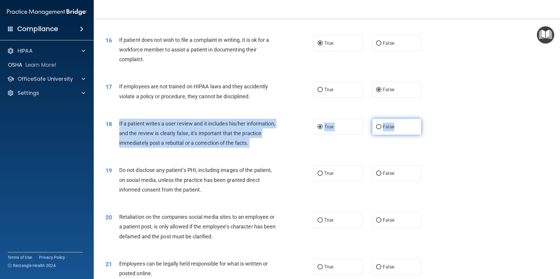
drag, startPoint x: 118, startPoint y: 133, endPoint x: 405, endPoint y: 139, distance: 287.0
click at [431, 119] on ng-form "18 If a patient writes a user review and it includes his/her information, and t…" at bounding box center [431, 119] width 0 height 0
drag, startPoint x: 405, startPoint y: 139, endPoint x: 388, endPoint y: 138, distance: 17.3
click at [377, 129] on input "False" at bounding box center [378, 127] width 5 height 4
radio input "true"
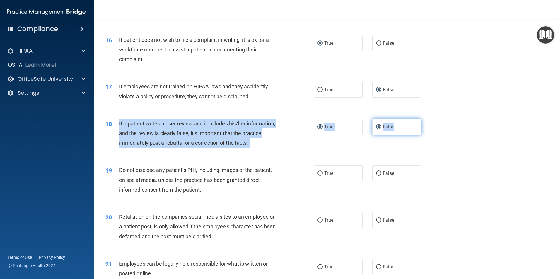
radio input "false"
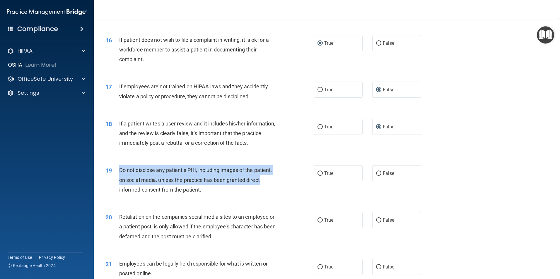
drag, startPoint x: 117, startPoint y: 181, endPoint x: 310, endPoint y: 186, distance: 193.3
click at [310, 186] on div "19 Do not disclose any patient’s PHI, including images of the patient, on socia…" at bounding box center [210, 181] width 226 height 32
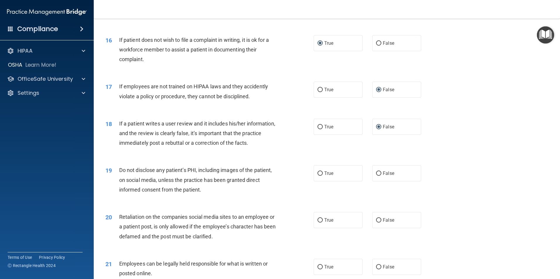
drag, startPoint x: 310, startPoint y: 186, endPoint x: 292, endPoint y: 196, distance: 20.8
click at [288, 198] on div "19 Do not disclose any patient’s PHI, including images of the patient, on socia…" at bounding box center [210, 181] width 226 height 32
click at [318, 176] on input "True" at bounding box center [319, 174] width 5 height 4
radio input "true"
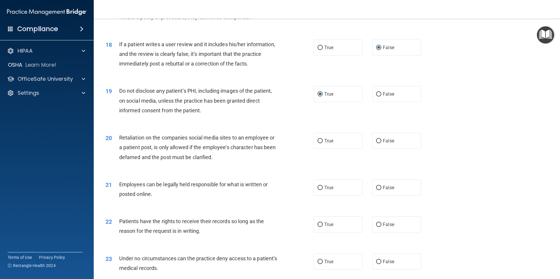
scroll to position [820, 0]
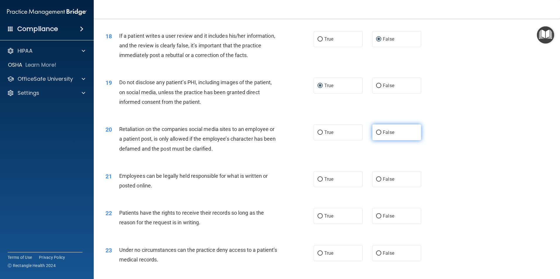
click at [376, 135] on input "False" at bounding box center [378, 133] width 5 height 4
radio input "true"
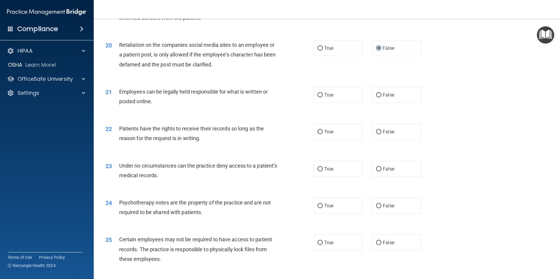
scroll to position [908, 0]
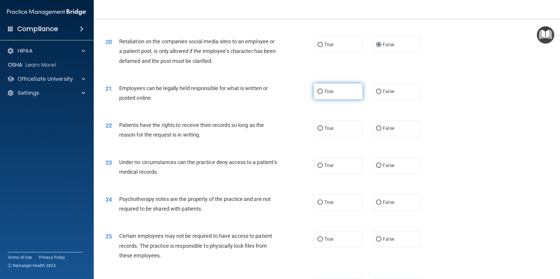
click at [319, 94] on input "True" at bounding box center [319, 92] width 5 height 4
radio input "true"
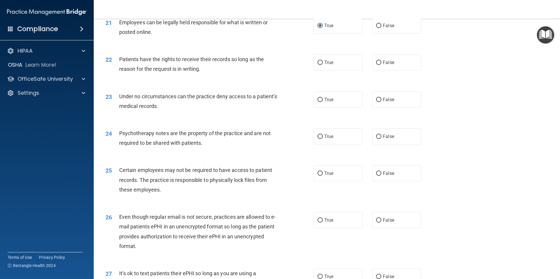
scroll to position [966, 0]
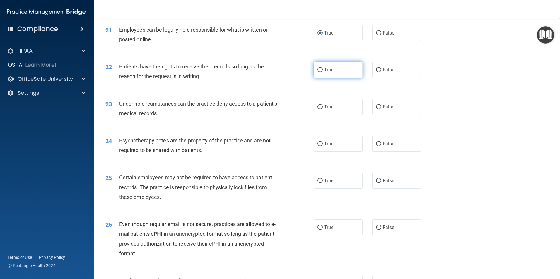
click at [317, 72] on input "True" at bounding box center [319, 70] width 5 height 4
radio input "true"
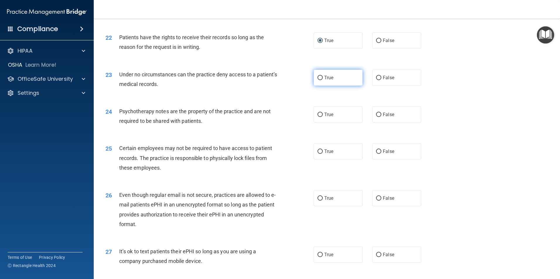
click at [317, 80] on input "True" at bounding box center [319, 78] width 5 height 4
radio input "true"
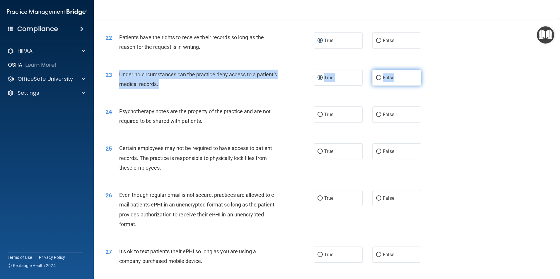
drag, startPoint x: 118, startPoint y: 82, endPoint x: 396, endPoint y: 87, distance: 277.9
click at [431, 70] on ng-form "23 Under no circumstances can the practice deny access to a patient’s medical r…" at bounding box center [431, 70] width 0 height 0
drag, startPoint x: 396, startPoint y: 87, endPoint x: 376, endPoint y: 90, distance: 20.4
click at [376, 80] on input "False" at bounding box center [378, 78] width 5 height 4
radio input "true"
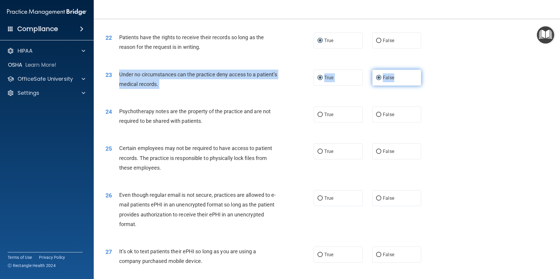
radio input "false"
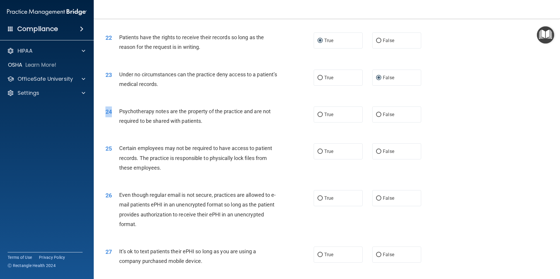
drag, startPoint x: 116, startPoint y: 121, endPoint x: 273, endPoint y: 137, distance: 157.4
click at [284, 136] on div "24 Psychotherapy notes are the property of the practice and are not required to…" at bounding box center [327, 117] width 452 height 37
click at [273, 129] on div "24 Psychotherapy notes are the property of the practice and are not required to…" at bounding box center [210, 118] width 226 height 22
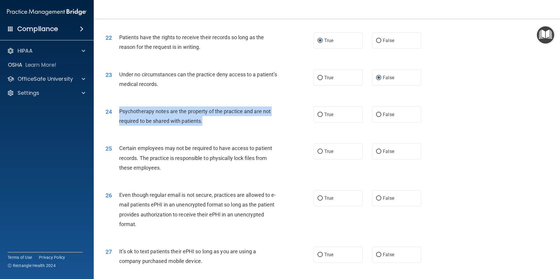
drag, startPoint x: 124, startPoint y: 131, endPoint x: 223, endPoint y: 137, distance: 99.5
click at [223, 129] on div "24 Psychotherapy notes are the property of the practice and are not required to…" at bounding box center [210, 118] width 226 height 22
drag, startPoint x: 223, startPoint y: 137, endPoint x: 207, endPoint y: 135, distance: 16.0
click at [208, 126] on div "Psychotherapy notes are the property of the practice and are not required to be…" at bounding box center [200, 116] width 163 height 19
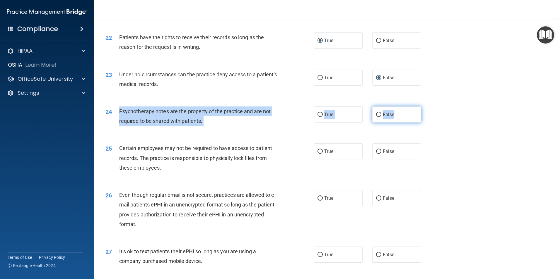
drag, startPoint x: 122, startPoint y: 123, endPoint x: 394, endPoint y: 127, distance: 271.7
click at [431, 107] on ng-form "24 Psychotherapy notes are the property of the practice and are not required to…" at bounding box center [431, 107] width 0 height 0
drag, startPoint x: 394, startPoint y: 127, endPoint x: 380, endPoint y: 125, distance: 13.8
click at [320, 117] on input "True" at bounding box center [319, 115] width 5 height 4
radio input "true"
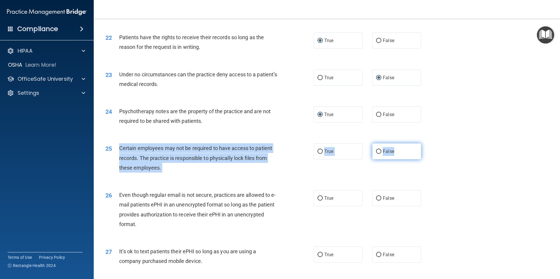
drag, startPoint x: 114, startPoint y: 156, endPoint x: 394, endPoint y: 162, distance: 280.6
click at [431, 143] on ng-form "25 Certain employees may not be required to have access to patient records. The…" at bounding box center [431, 143] width 0 height 0
drag, startPoint x: 394, startPoint y: 162, endPoint x: 385, endPoint y: 162, distance: 9.4
click at [317, 154] on input "True" at bounding box center [319, 152] width 5 height 4
radio input "true"
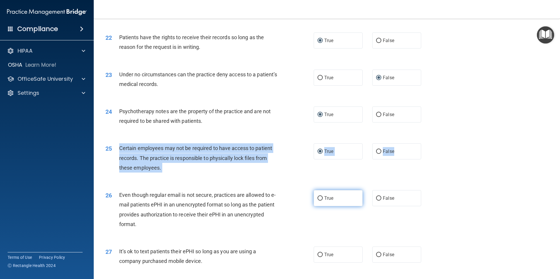
click at [319, 201] on input "True" at bounding box center [319, 198] width 5 height 4
radio input "true"
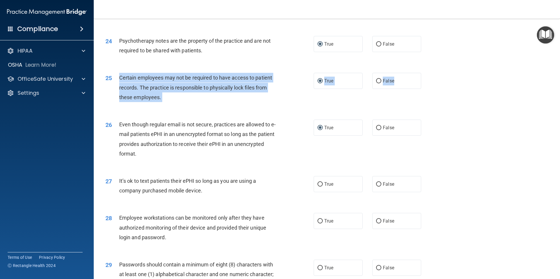
scroll to position [1083, 0]
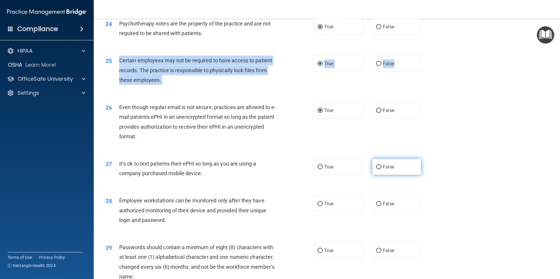
click at [378, 170] on input "False" at bounding box center [378, 167] width 5 height 4
radio input "true"
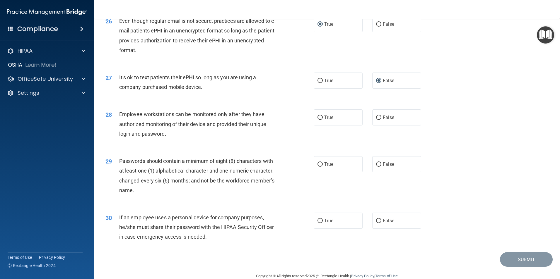
scroll to position [1171, 0]
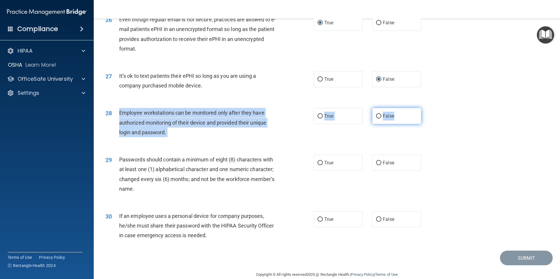
drag, startPoint x: 119, startPoint y: 126, endPoint x: 404, endPoint y: 134, distance: 284.7
click at [431, 108] on ng-form "28 Employee workstations can be monitored only after they have authorized monit…" at bounding box center [431, 108] width 0 height 0
drag, startPoint x: 404, startPoint y: 134, endPoint x: 382, endPoint y: 125, distance: 23.7
click at [376, 119] on input "False" at bounding box center [378, 116] width 5 height 4
radio input "true"
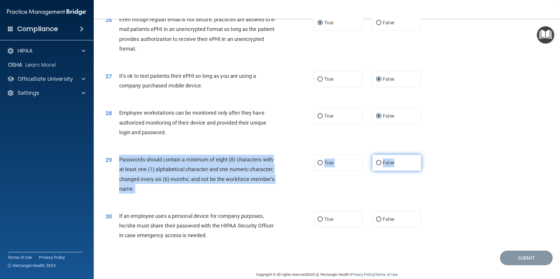
drag, startPoint x: 117, startPoint y: 167, endPoint x: 402, endPoint y: 172, distance: 284.9
click at [431, 155] on ng-form "29 Passwords should contain a minimum of eight (8) characters with at least one…" at bounding box center [431, 155] width 0 height 0
drag, startPoint x: 402, startPoint y: 172, endPoint x: 372, endPoint y: 175, distance: 30.2
click at [317, 165] on input "True" at bounding box center [319, 163] width 5 height 4
radio input "true"
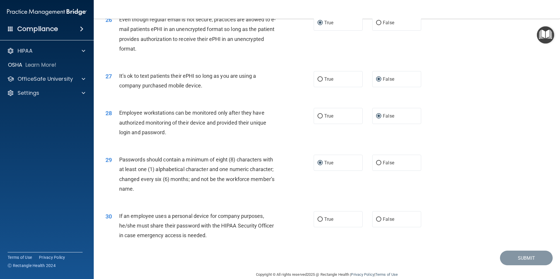
click at [124, 219] on div "30 If an employee uses a personal device for company purposes, he/she must shar…" at bounding box center [327, 227] width 452 height 47
click at [317, 222] on input "True" at bounding box center [319, 220] width 5 height 4
radio input "true"
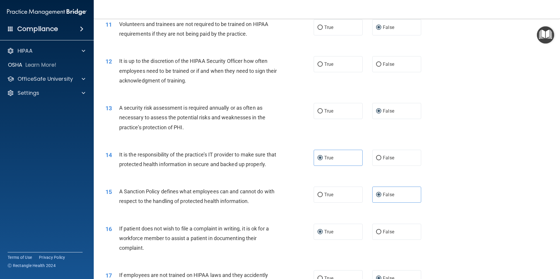
scroll to position [527, 0]
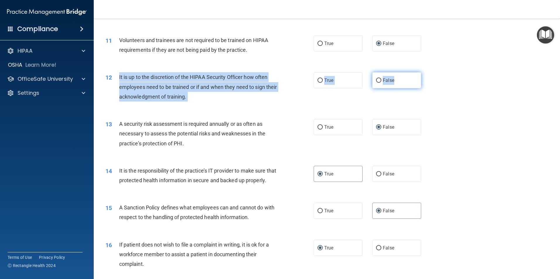
drag, startPoint x: 119, startPoint y: 76, endPoint x: 402, endPoint y: 81, distance: 282.9
click at [431, 72] on ng-form "12 It is up to the discretion of the HIPAA Security Officer how often employees…" at bounding box center [431, 72] width 0 height 0
drag, startPoint x: 402, startPoint y: 81, endPoint x: 386, endPoint y: 79, distance: 16.2
click at [377, 80] on input "False" at bounding box center [378, 80] width 5 height 4
radio input "true"
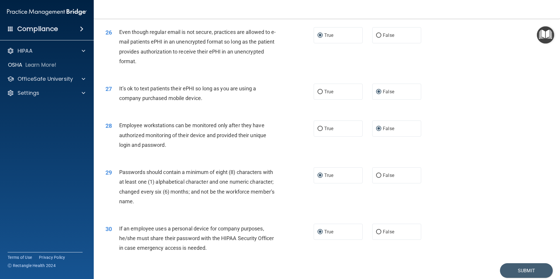
scroll to position [1191, 0]
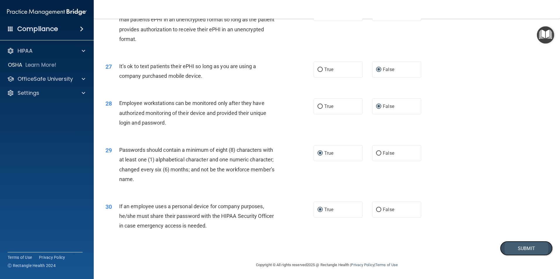
drag, startPoint x: 502, startPoint y: 250, endPoint x: 496, endPoint y: 246, distance: 7.0
click at [501, 249] on button "Submit" at bounding box center [526, 248] width 53 height 15
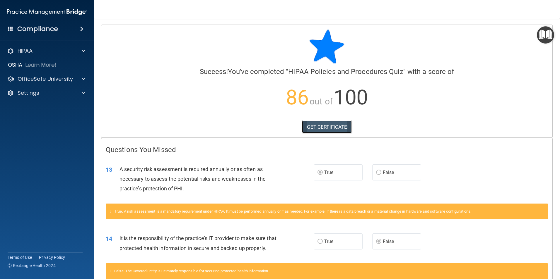
click at [334, 127] on link "GET CERTIFICATE" at bounding box center [327, 127] width 50 height 13
click at [81, 79] on div at bounding box center [82, 79] width 15 height 7
click at [68, 93] on img at bounding box center [70, 93] width 7 height 7
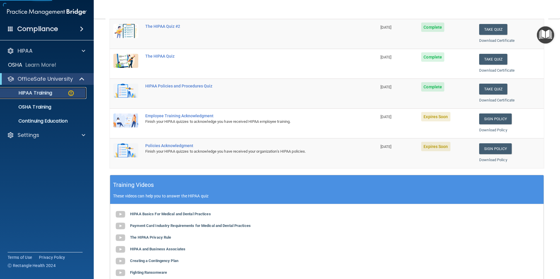
scroll to position [88, 0]
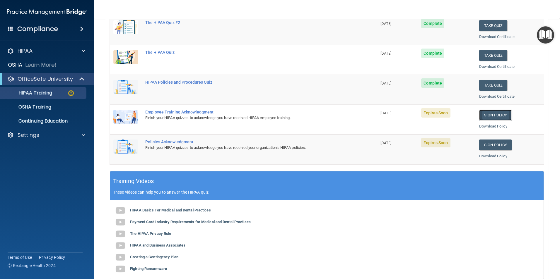
click at [485, 116] on link "Sign Policy" at bounding box center [495, 115] width 33 height 11
click at [488, 145] on link "Sign Policy" at bounding box center [495, 145] width 33 height 11
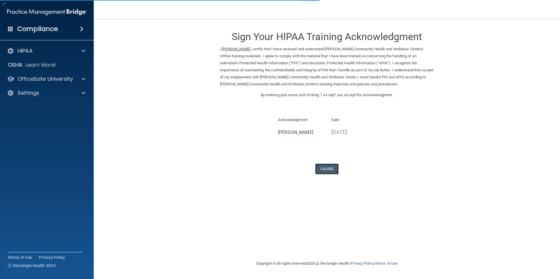
click at [333, 168] on button "I Agree" at bounding box center [326, 169] width 23 height 11
click at [330, 171] on button "I Agree" at bounding box center [326, 169] width 23 height 11
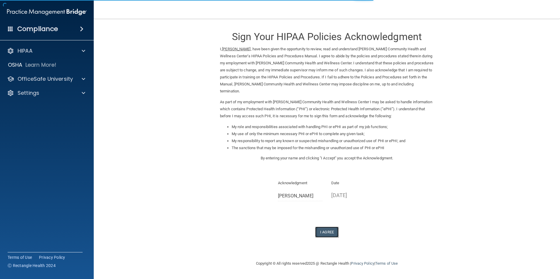
click at [333, 232] on button "I Agree" at bounding box center [326, 232] width 23 height 11
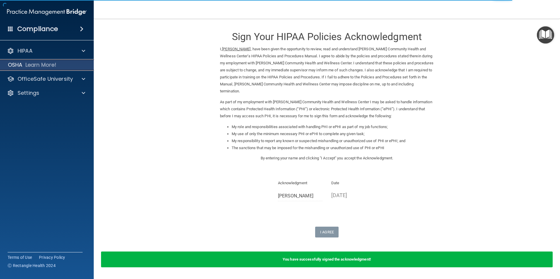
click at [56, 65] on p "Learn More!" at bounding box center [40, 64] width 31 height 7
